Goal: Task Accomplishment & Management: Complete application form

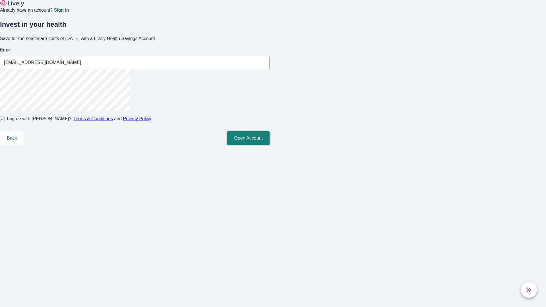
click at [270, 145] on button "Open Account" at bounding box center [248, 138] width 42 height 14
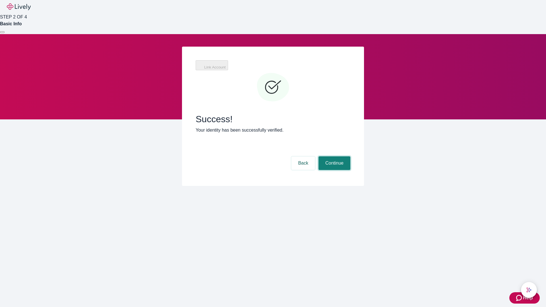
click at [334, 156] on button "Continue" at bounding box center [334, 163] width 32 height 14
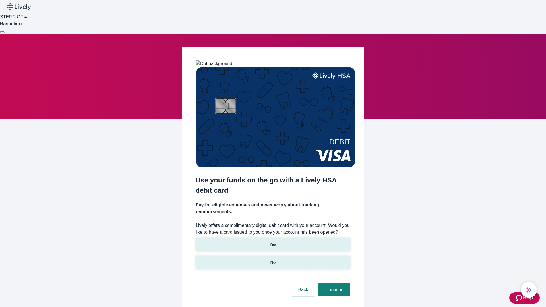
click at [273, 260] on p "No" at bounding box center [272, 263] width 5 height 6
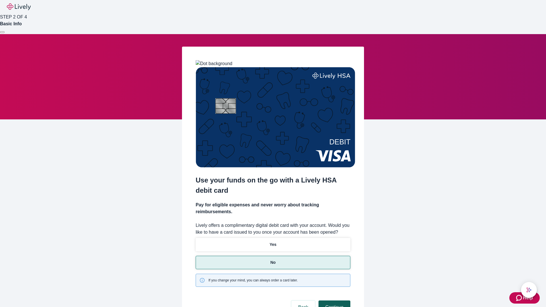
click at [334, 301] on button "Continue" at bounding box center [334, 308] width 32 height 14
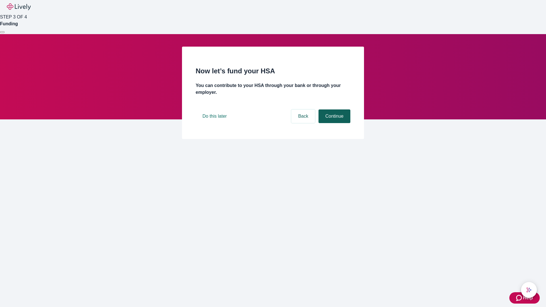
click at [334, 123] on button "Continue" at bounding box center [334, 116] width 32 height 14
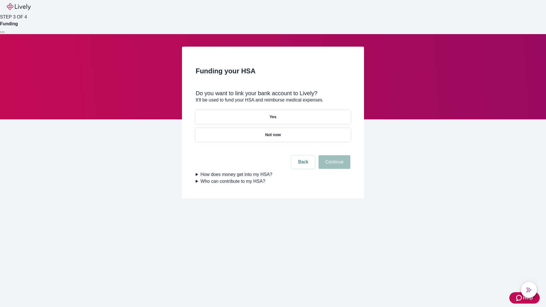
click at [273, 114] on p "Yes" at bounding box center [273, 117] width 7 height 6
click at [334, 155] on button "Continue" at bounding box center [334, 162] width 32 height 14
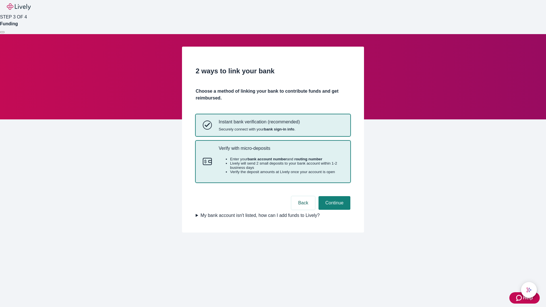
click at [281, 151] on p "Verify with micro-deposits" at bounding box center [281, 148] width 125 height 5
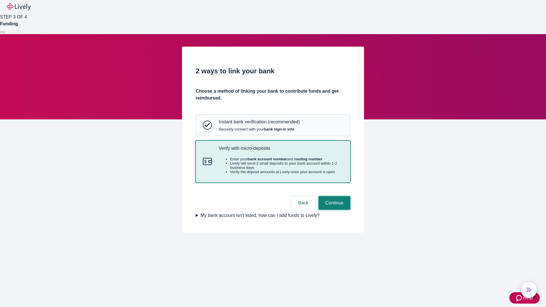
click at [334, 210] on button "Continue" at bounding box center [334, 203] width 32 height 14
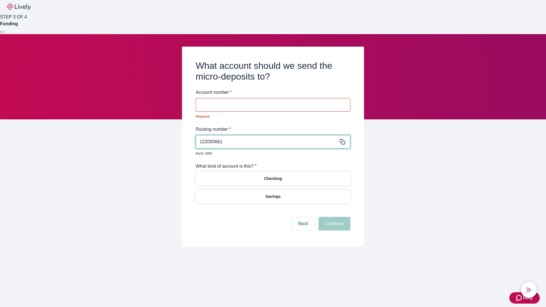
type input "122000661"
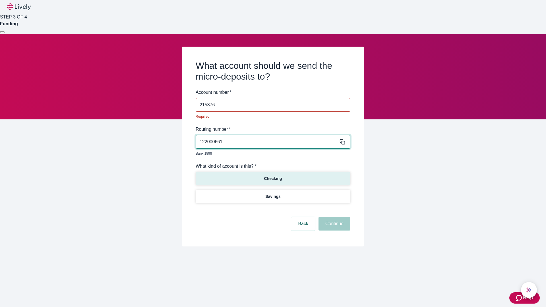
type input "215376"
click at [273, 176] on p "Checking" at bounding box center [273, 179] width 18 height 6
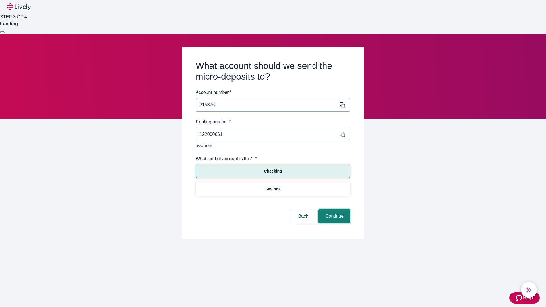
click at [334, 210] on button "Continue" at bounding box center [334, 217] width 32 height 14
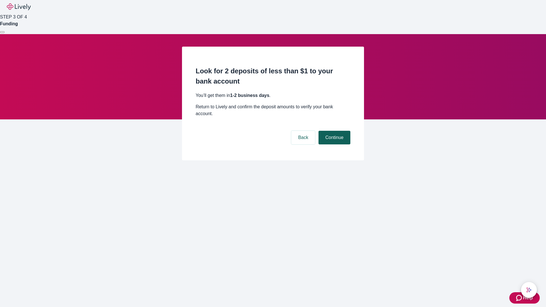
click at [334, 131] on button "Continue" at bounding box center [334, 138] width 32 height 14
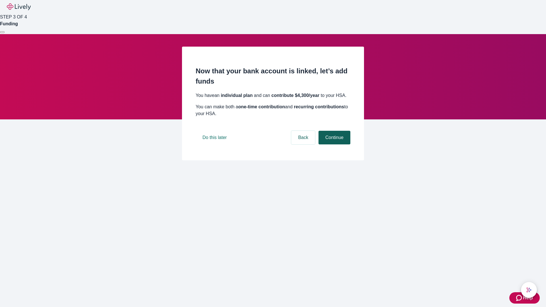
click at [334, 144] on button "Continue" at bounding box center [334, 138] width 32 height 14
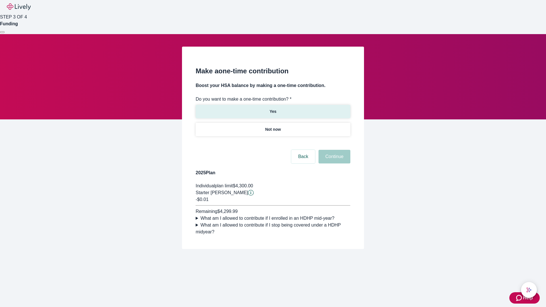
click at [273, 109] on p "Yes" at bounding box center [273, 112] width 7 height 6
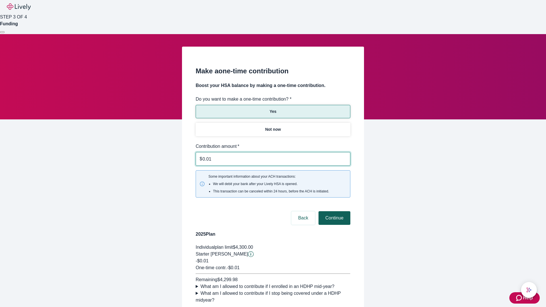
type input "0.01"
click at [334, 211] on button "Continue" at bounding box center [334, 218] width 32 height 14
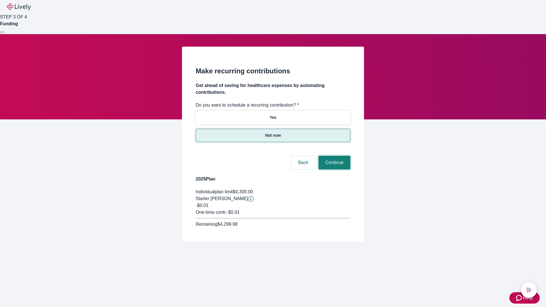
click at [334, 156] on button "Continue" at bounding box center [334, 163] width 32 height 14
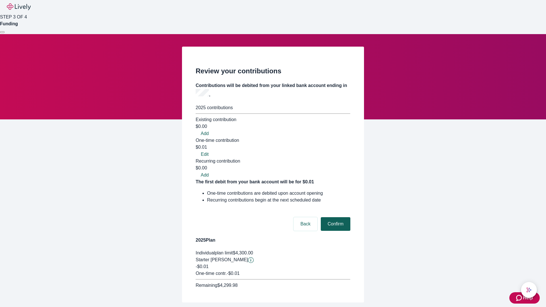
click at [335, 217] on button "Confirm" at bounding box center [336, 224] width 30 height 14
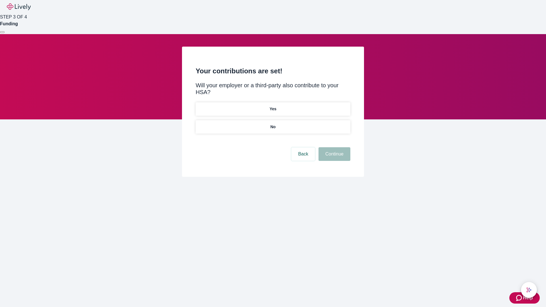
click at [273, 124] on p "No" at bounding box center [272, 127] width 5 height 6
click at [334, 147] on button "Continue" at bounding box center [334, 154] width 32 height 14
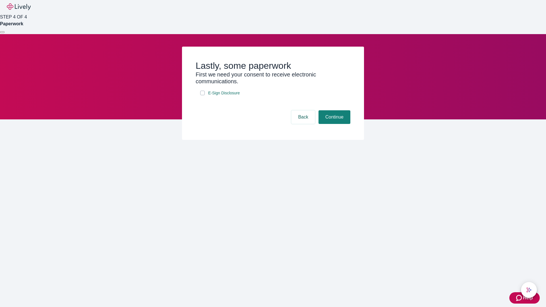
click at [202, 95] on input "E-Sign Disclosure" at bounding box center [202, 93] width 5 height 5
checkbox input "true"
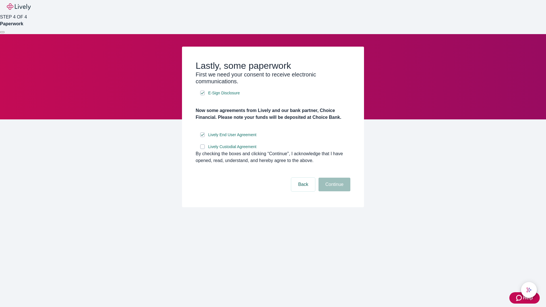
click at [202, 149] on input "Lively Custodial Agreement" at bounding box center [202, 146] width 5 height 5
checkbox input "true"
click at [334, 191] on button "Continue" at bounding box center [334, 185] width 32 height 14
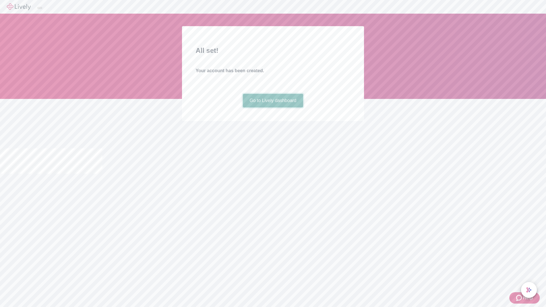
click at [273, 107] on link "Go to Lively dashboard" at bounding box center [273, 101] width 61 height 14
